Goal: Transaction & Acquisition: Purchase product/service

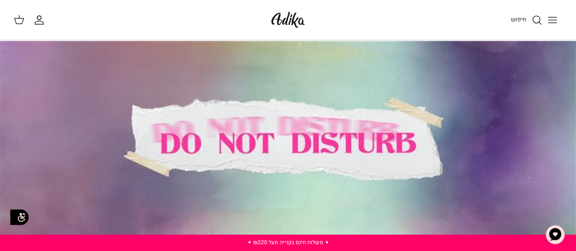
click at [549, 17] on line "Toggle menu" at bounding box center [552, 17] width 8 height 0
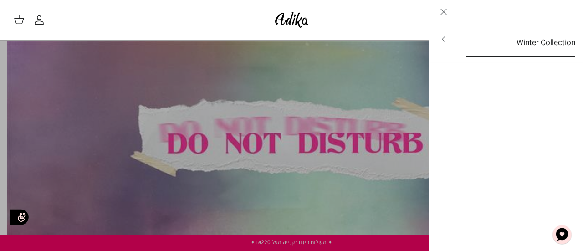
click at [547, 41] on link "Winter Collection" at bounding box center [520, 43] width 125 height 28
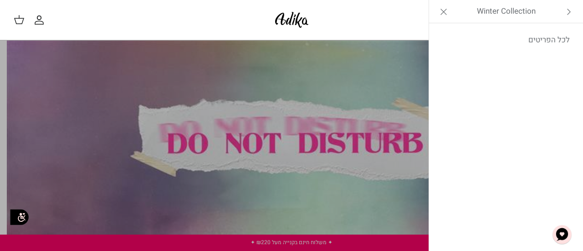
click at [442, 9] on icon "Close" at bounding box center [443, 11] width 11 height 11
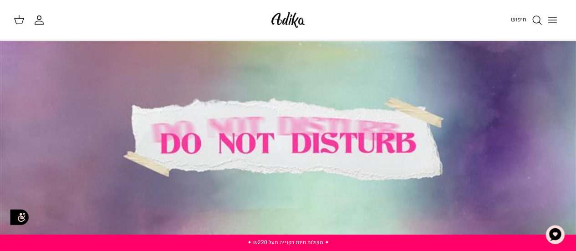
click at [551, 20] on line "Toggle menu" at bounding box center [552, 20] width 8 height 0
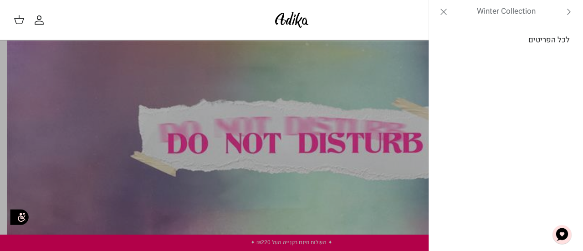
click at [539, 42] on link "לכל הפריטים" at bounding box center [506, 40] width 145 height 23
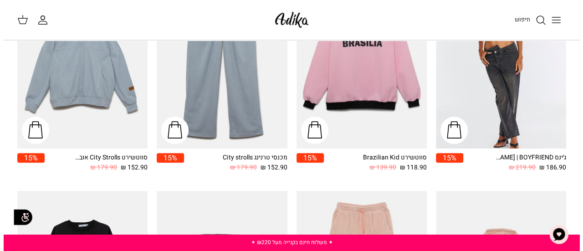
scroll to position [120, 0]
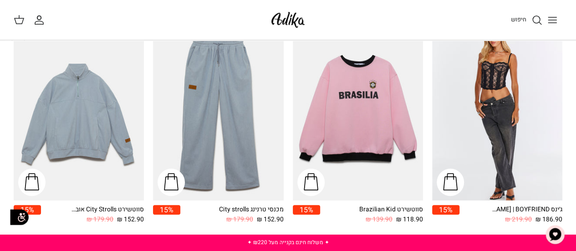
click at [553, 21] on icon "Toggle menu" at bounding box center [552, 20] width 11 height 11
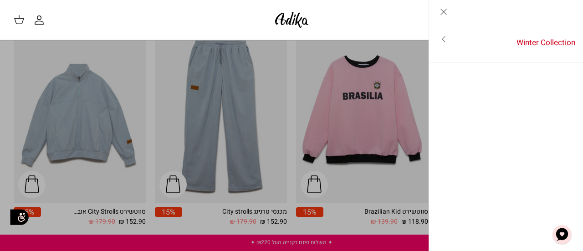
click at [446, 34] on icon "Toggle menu" at bounding box center [443, 39] width 11 height 11
click at [553, 36] on link "לכל הפריטים" at bounding box center [506, 40] width 145 height 23
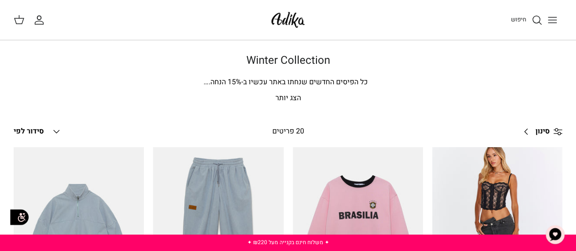
click at [291, 98] on p "הצג יותר" at bounding box center [288, 98] width 549 height 12
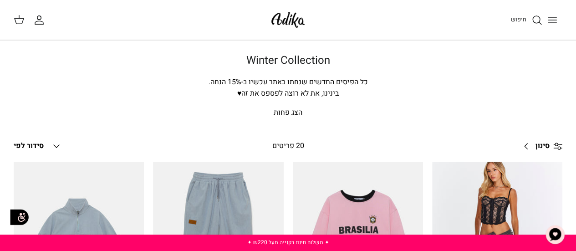
click at [556, 20] on icon "Toggle menu" at bounding box center [552, 20] width 11 height 11
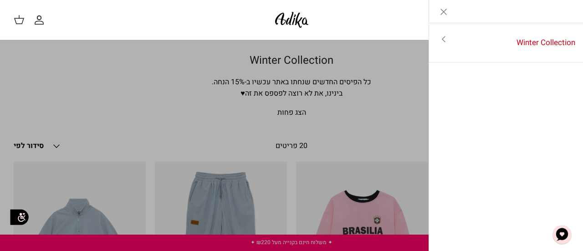
click at [443, 33] on link "Toggle menu" at bounding box center [443, 39] width 29 height 21
click at [355, 20] on div "חיפוש" at bounding box center [445, 20] width 250 height 20
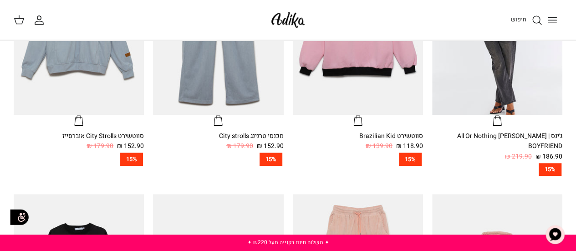
scroll to position [122, 0]
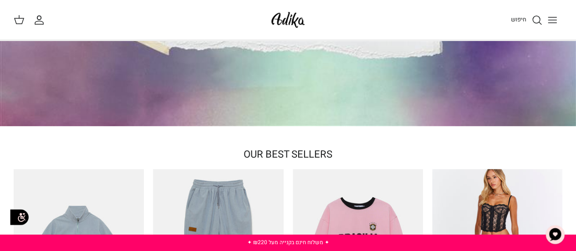
click at [36, 22] on icon "החשבון שלי" at bounding box center [39, 20] width 11 height 11
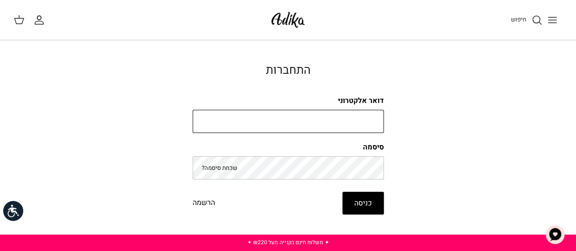
click at [326, 120] on input "דואר אלקטרוני" at bounding box center [288, 122] width 191 height 24
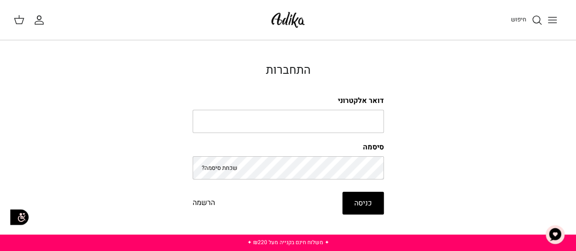
click at [309, 148] on label "סיסמה" at bounding box center [288, 147] width 191 height 10
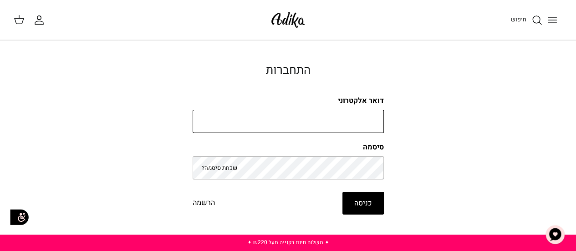
click at [306, 123] on input "דואר אלקטרוני" at bounding box center [288, 122] width 191 height 24
type input "[EMAIL_ADDRESS][DOMAIN_NAME]"
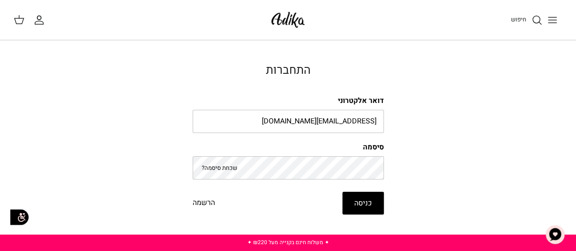
click at [366, 206] on button "כניסה" at bounding box center [363, 203] width 41 height 23
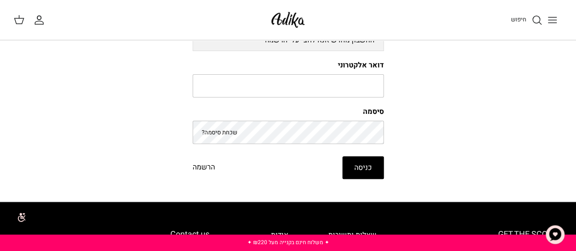
scroll to position [91, 0]
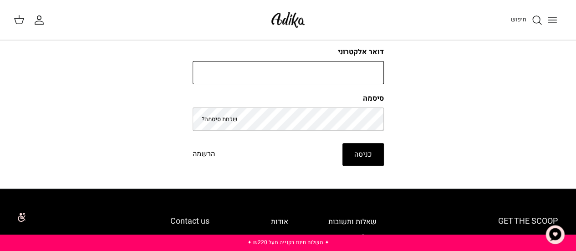
click at [353, 75] on input "דואר אלקטרוני" at bounding box center [288, 73] width 191 height 24
type input "[EMAIL_ADDRESS][DOMAIN_NAME]"
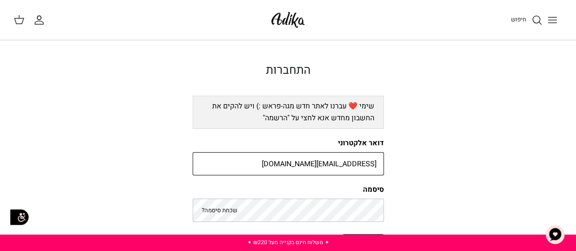
scroll to position [46, 0]
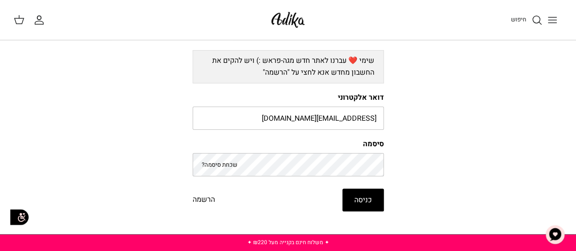
click at [219, 163] on link "שכחת סיסמה?" at bounding box center [220, 164] width 36 height 9
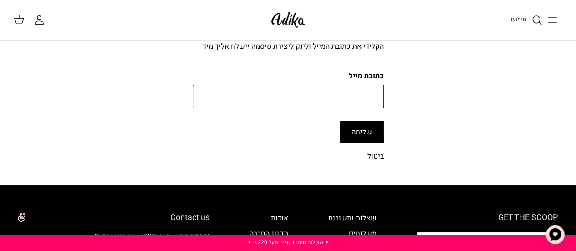
click at [318, 96] on input "כתובת מייל" at bounding box center [288, 97] width 191 height 24
type input "hanitad@gmail.com"
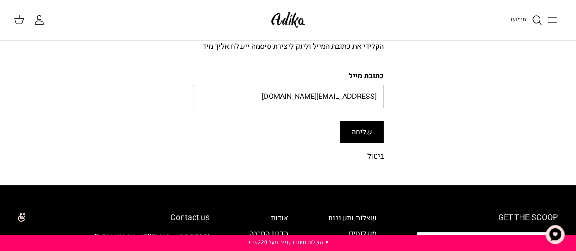
click at [358, 133] on button "שליחה" at bounding box center [362, 132] width 44 height 23
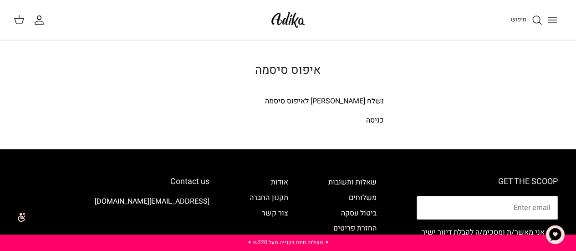
click at [378, 118] on link "כניסה" at bounding box center [375, 120] width 18 height 11
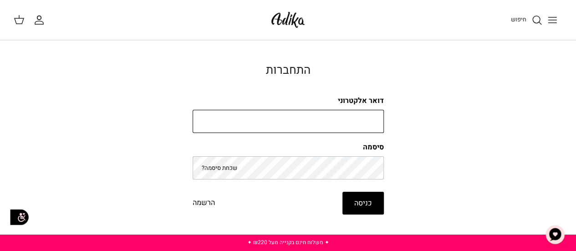
click at [355, 115] on input "דואר אלקטרוני" at bounding box center [288, 122] width 191 height 24
type input "[EMAIL_ADDRESS][DOMAIN_NAME]"
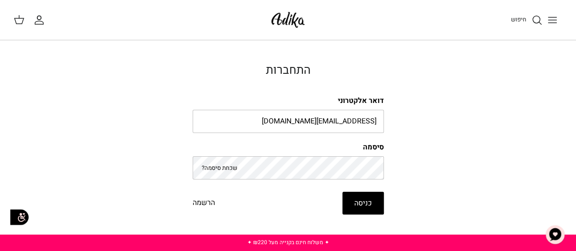
click at [203, 202] on link "הרשמה" at bounding box center [204, 203] width 22 height 12
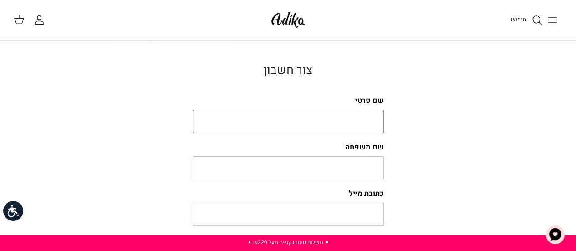
click at [374, 114] on input "שם פרטי" at bounding box center [288, 122] width 191 height 24
click at [350, 118] on input "שם פרטי" at bounding box center [288, 122] width 191 height 24
type input "חניתה"
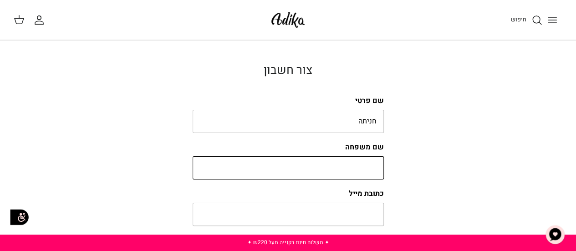
type input "אברהמי"
type input "hanitad@gmail.com"
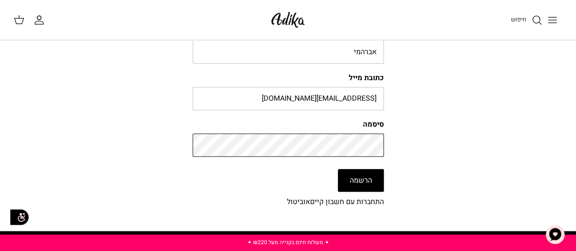
scroll to position [91, 0]
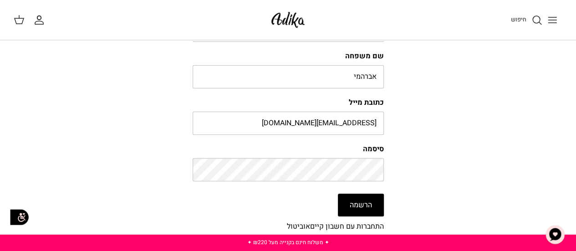
click at [362, 200] on button "הרשמה" at bounding box center [361, 205] width 46 height 23
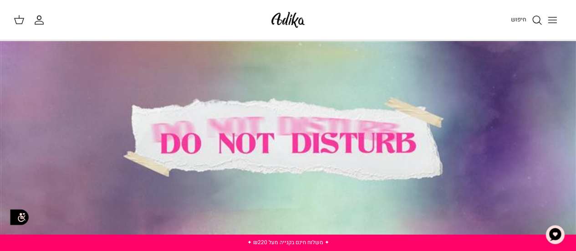
click at [551, 21] on icon "Toggle menu" at bounding box center [552, 20] width 11 height 11
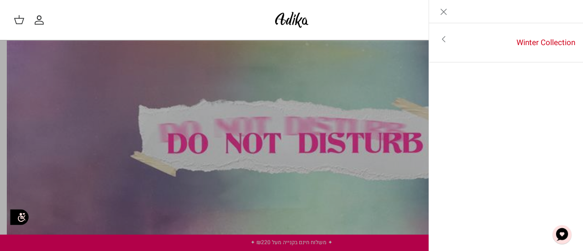
click at [376, 13] on div "חיפוש" at bounding box center [445, 20] width 250 height 20
click at [557, 123] on div "Left Winter Collection Toggle menu לכל הפריטים" at bounding box center [506, 125] width 155 height 251
click at [543, 131] on div "Left Winter Collection Toggle menu לכל הפריטים" at bounding box center [506, 125] width 155 height 251
click at [452, 39] on link "Toggle menu" at bounding box center [443, 39] width 29 height 21
click at [441, 9] on icon "Close" at bounding box center [443, 11] width 11 height 11
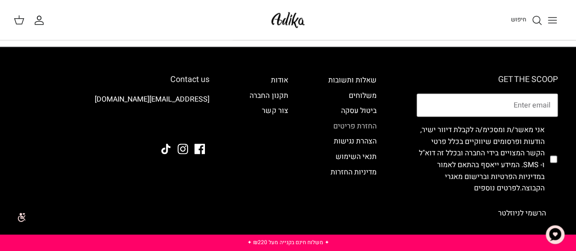
scroll to position [774, 0]
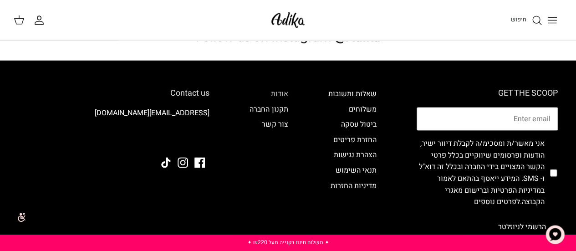
click at [275, 88] on link "אודות" at bounding box center [279, 93] width 17 height 11
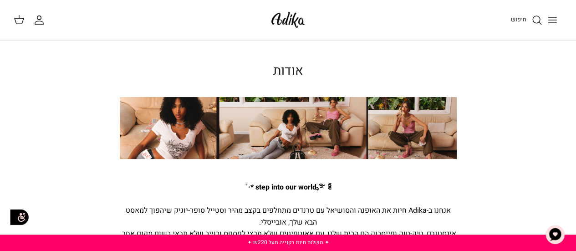
click at [553, 24] on icon "Toggle menu" at bounding box center [552, 20] width 11 height 11
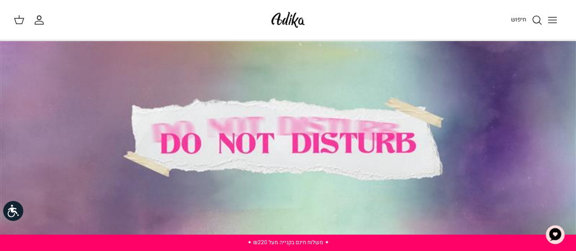
click at [320, 130] on div at bounding box center [288, 144] width 576 height 207
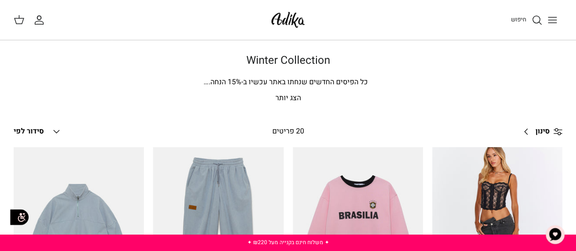
click at [295, 95] on p "הצג יותר" at bounding box center [288, 98] width 549 height 12
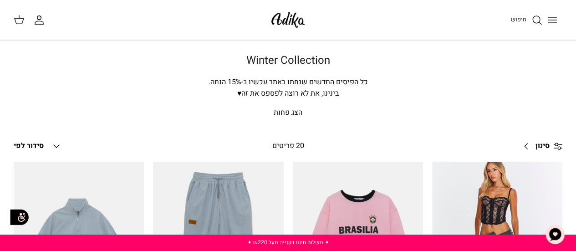
click at [538, 15] on icon "חיפוש" at bounding box center [537, 20] width 11 height 11
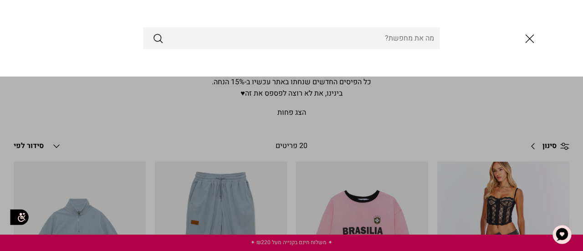
click at [348, 41] on input "Search Store" at bounding box center [291, 38] width 296 height 22
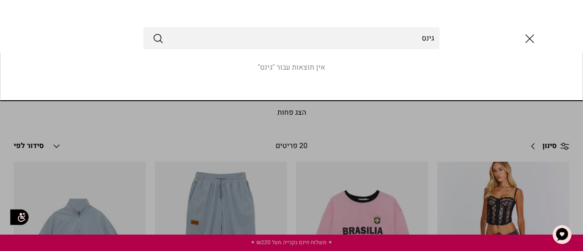
type input "גינס"
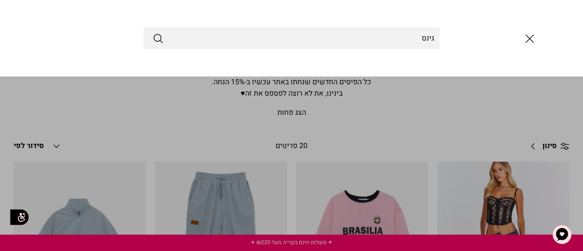
click at [163, 38] on icon "Submit" at bounding box center [158, 38] width 11 height 11
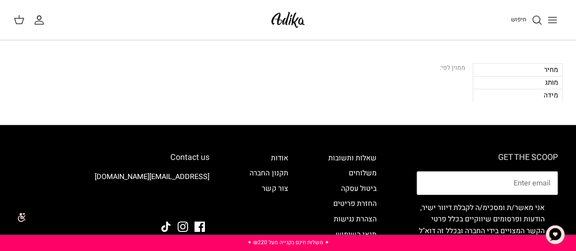
click at [548, 13] on button "Toggle menu" at bounding box center [553, 20] width 20 height 20
